Goal: Information Seeking & Learning: Check status

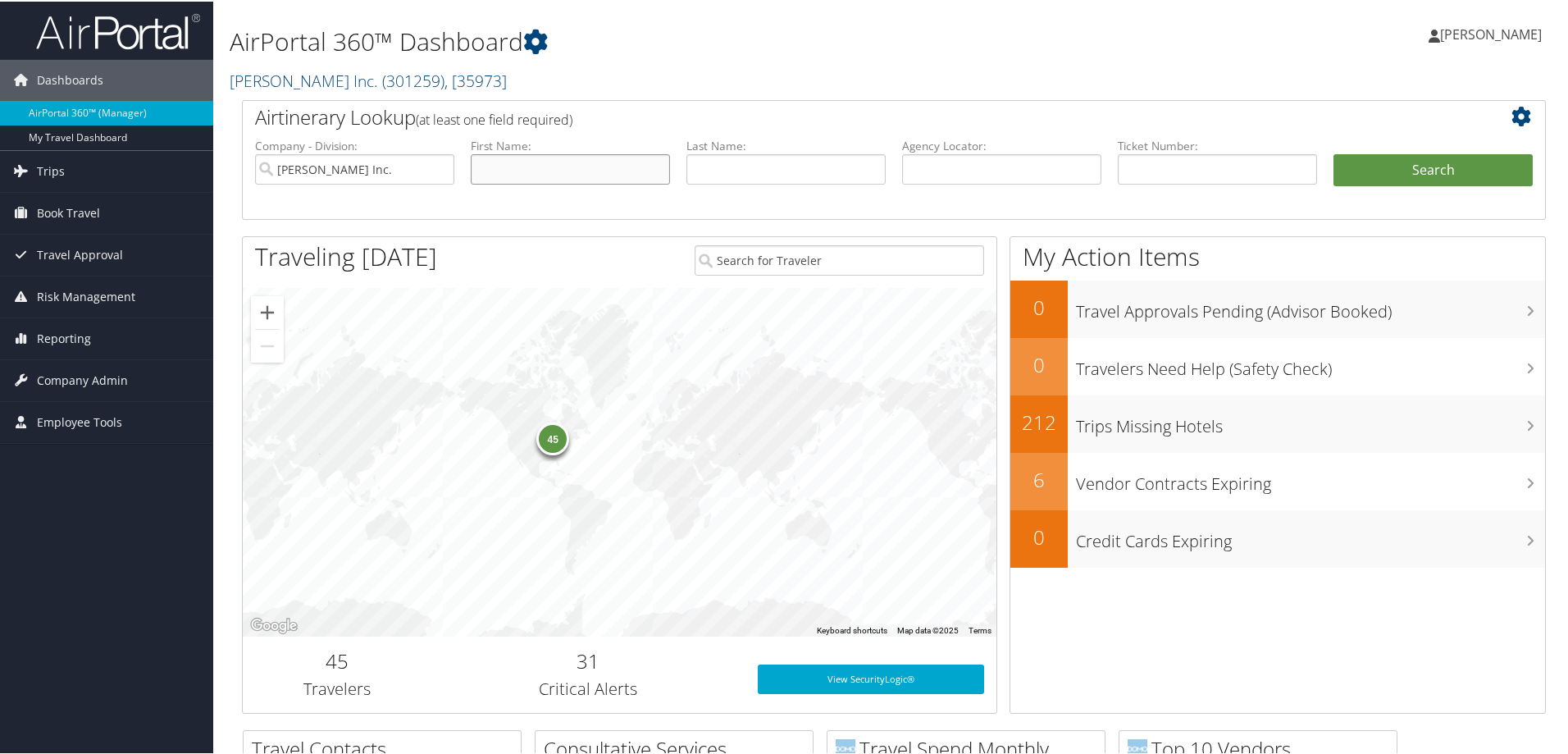
click at [527, 171] on input "text" at bounding box center [570, 168] width 199 height 30
type input "dan"
type input "baker"
click at [1333, 153] on button "Search" at bounding box center [1432, 169] width 199 height 33
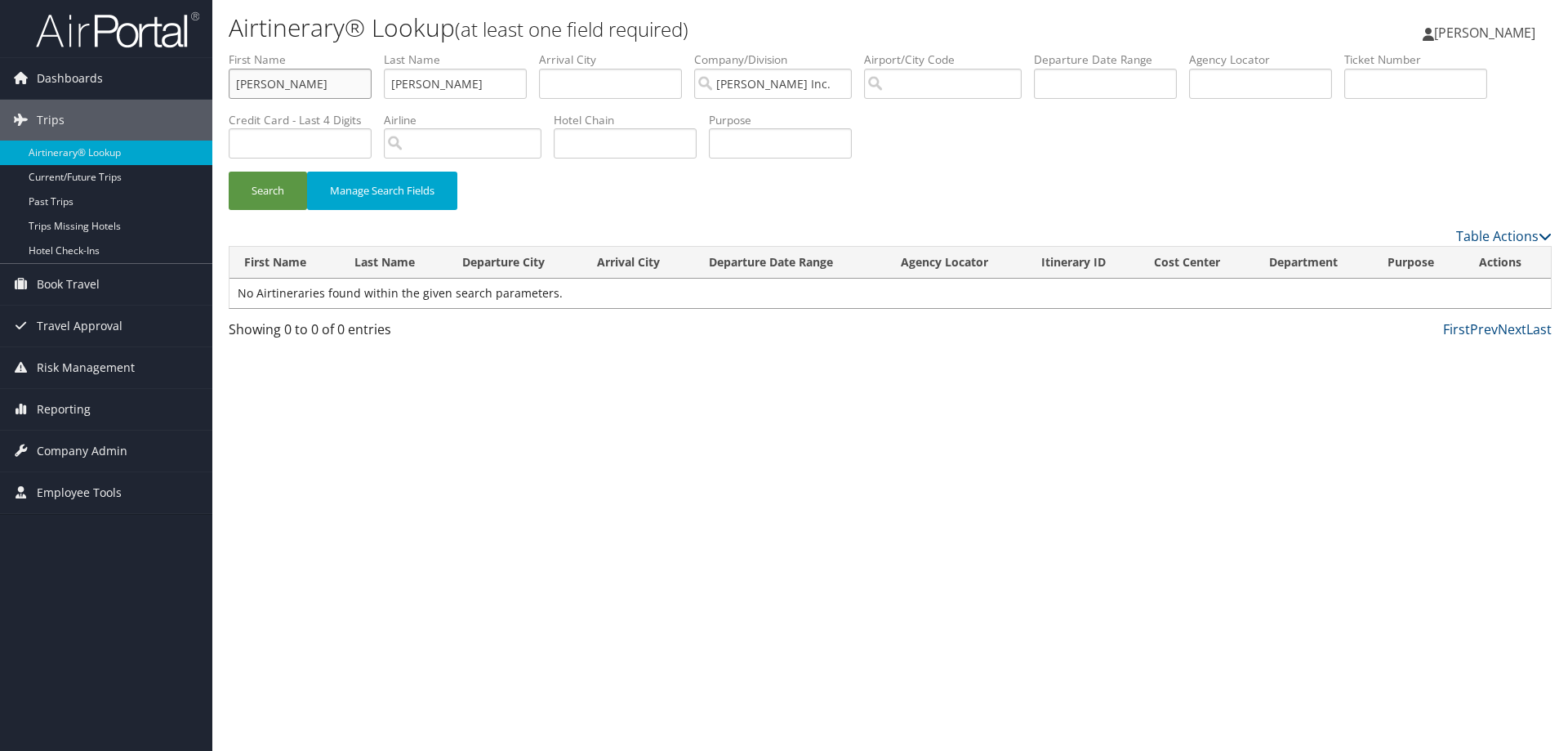
click at [289, 86] on input "[PERSON_NAME]" at bounding box center [299, 84] width 143 height 30
drag, startPoint x: 289, startPoint y: 86, endPoint x: 200, endPoint y: 85, distance: 89.0
click at [208, 89] on div "Dashboards AirPortal 360™ (Manager) My Travel Dashboard Trips Airtinerary® Look…" at bounding box center [784, 375] width 1568 height 751
click at [273, 193] on button "Search" at bounding box center [267, 190] width 78 height 38
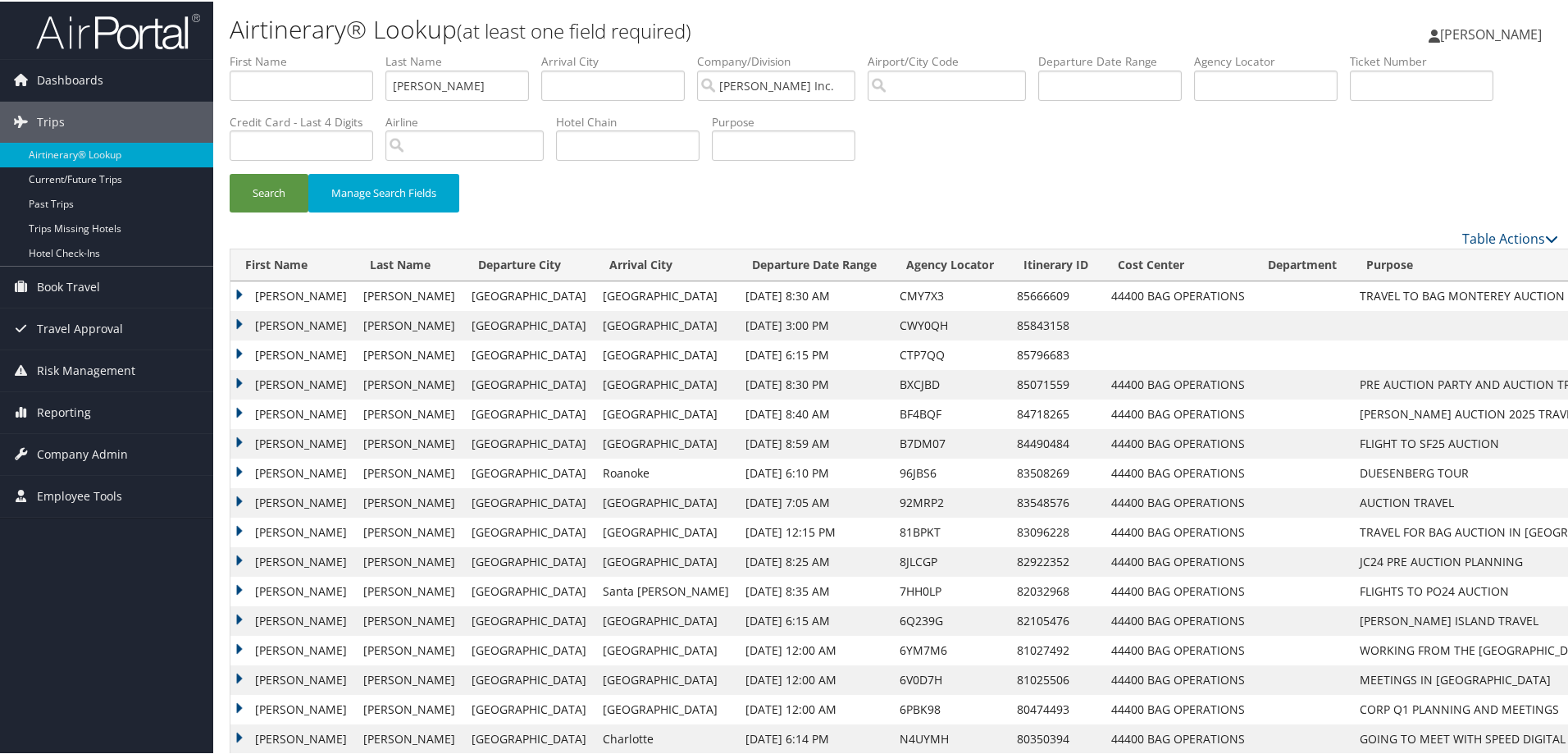
click at [238, 319] on td "[PERSON_NAME]" at bounding box center [293, 323] width 125 height 29
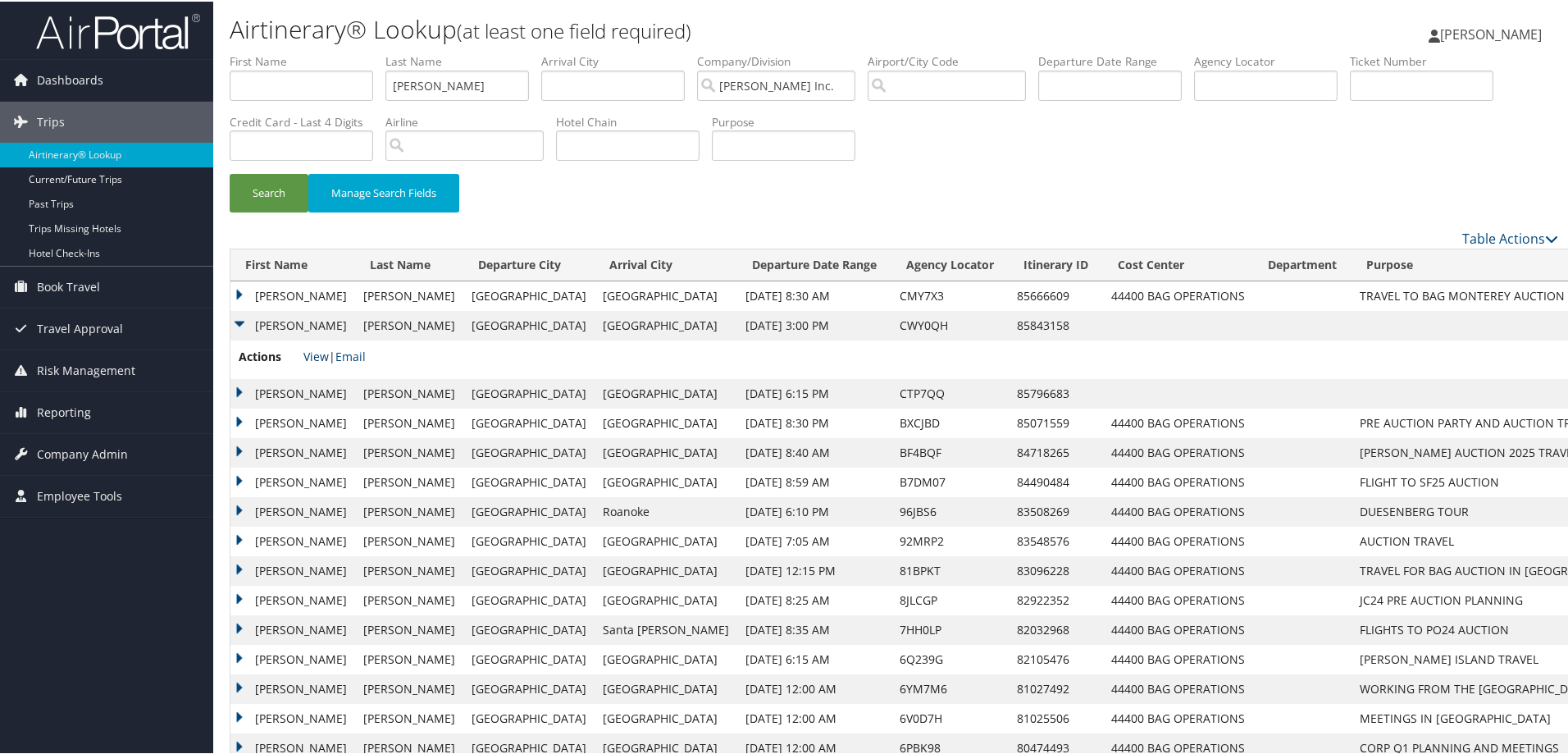
click at [320, 354] on link "View" at bounding box center [316, 354] width 25 height 15
